Goal: Task Accomplishment & Management: Use online tool/utility

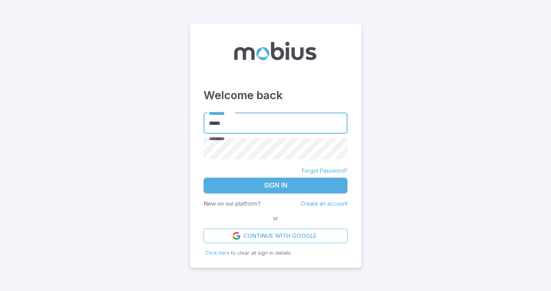
click at [296, 185] on button "Sign In" at bounding box center [276, 186] width 144 height 16
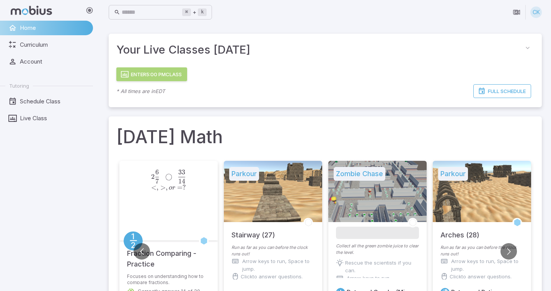
click at [131, 75] on button "Enter 5:00 PM Class" at bounding box center [151, 74] width 71 height 14
